Goal: Task Accomplishment & Management: Use online tool/utility

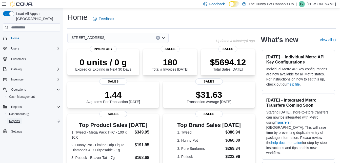
click at [14, 118] on span "Reports" at bounding box center [14, 121] width 11 height 6
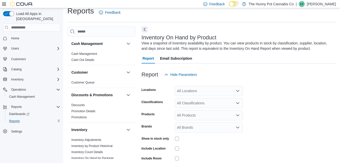
scroll to position [17, 0]
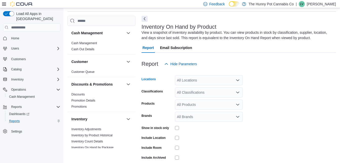
click at [194, 78] on div "All Locations" at bounding box center [209, 80] width 68 height 10
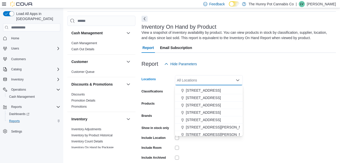
scroll to position [219, 0]
click at [202, 104] on span "[STREET_ADDRESS]" at bounding box center [203, 105] width 35 height 5
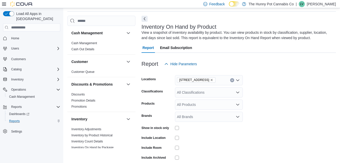
click at [283, 98] on form "Locations [STREET_ADDRESS] Classifications All Classifications Products All Pro…" at bounding box center [239, 122] width 195 height 106
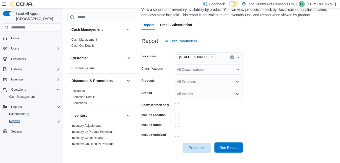
click at [226, 147] on span "Run Report" at bounding box center [229, 147] width 18 height 5
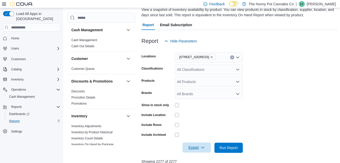
click at [191, 144] on span "Export" at bounding box center [197, 147] width 22 height 10
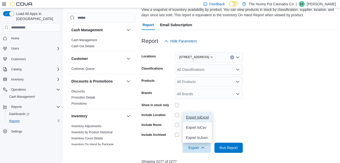
click at [196, 117] on span "Export to Excel" at bounding box center [197, 117] width 23 height 4
